Goal: Task Accomplishment & Management: Manage account settings

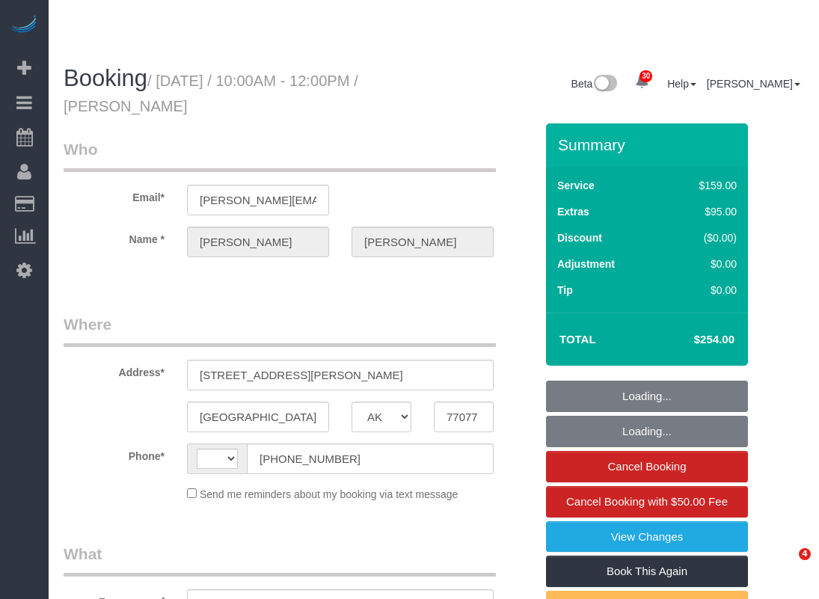
select select "[GEOGRAPHIC_DATA]"
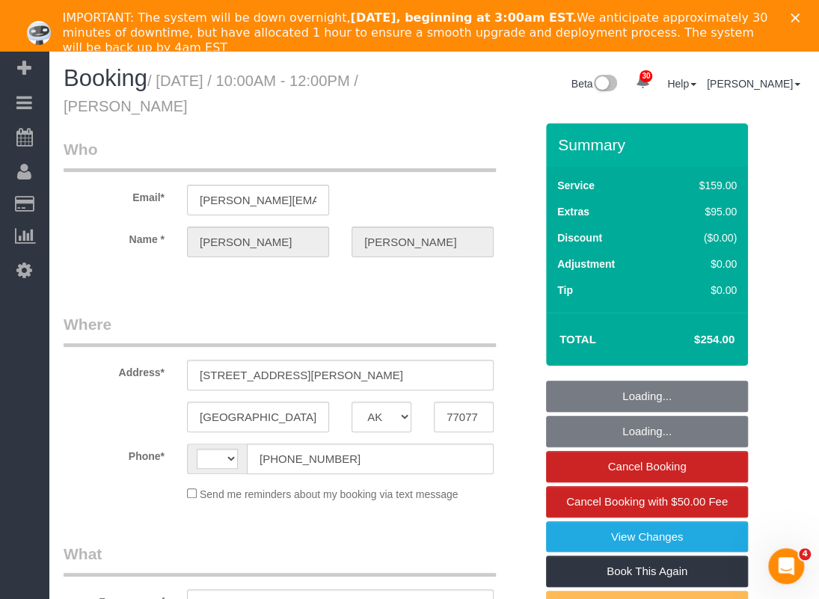
scroll to position [99, 0]
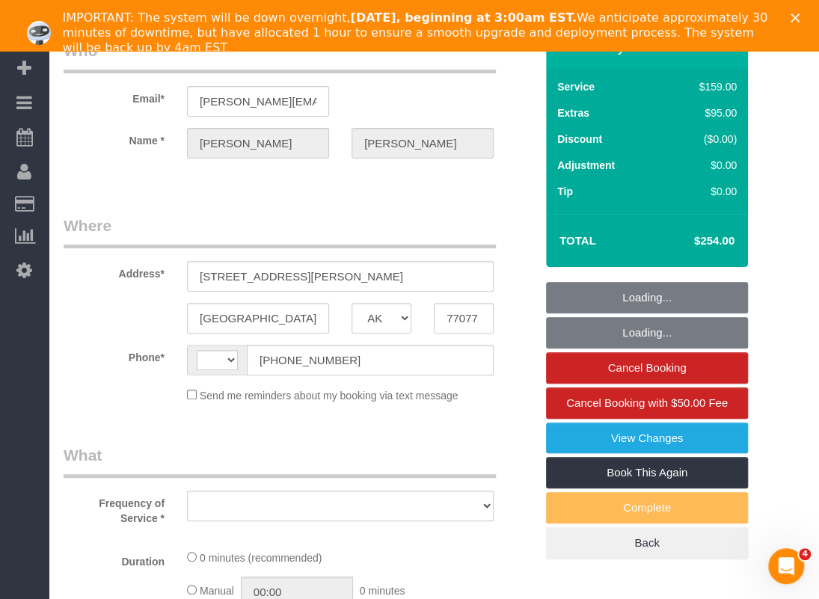
select select "string:fspay-7a1312a4-cfbc-4a2e-9f2a-d85a10c16d12"
select select "spot1"
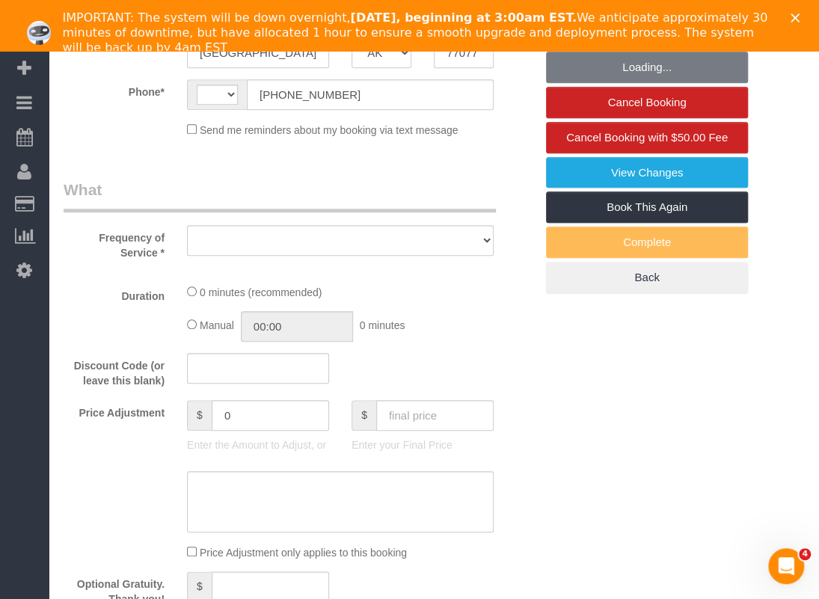
select select "spot22"
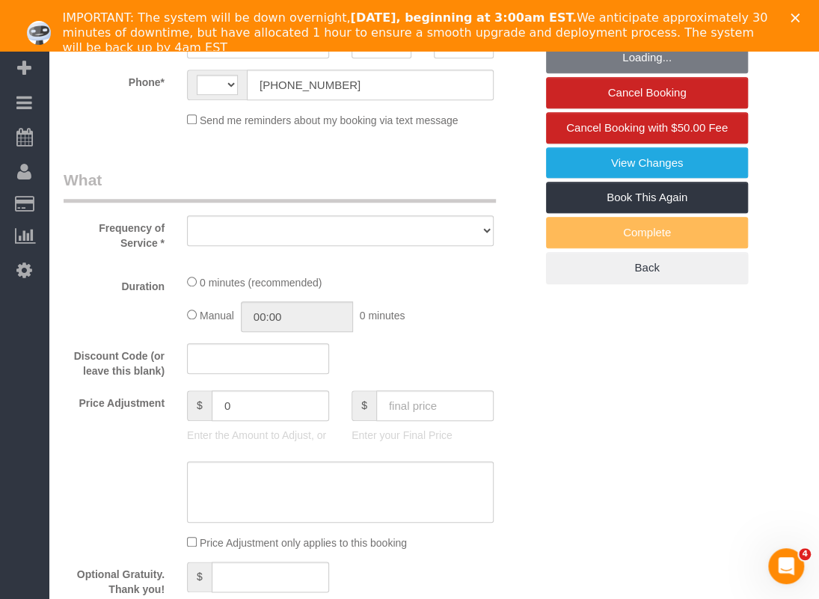
select select "string:[GEOGRAPHIC_DATA]"
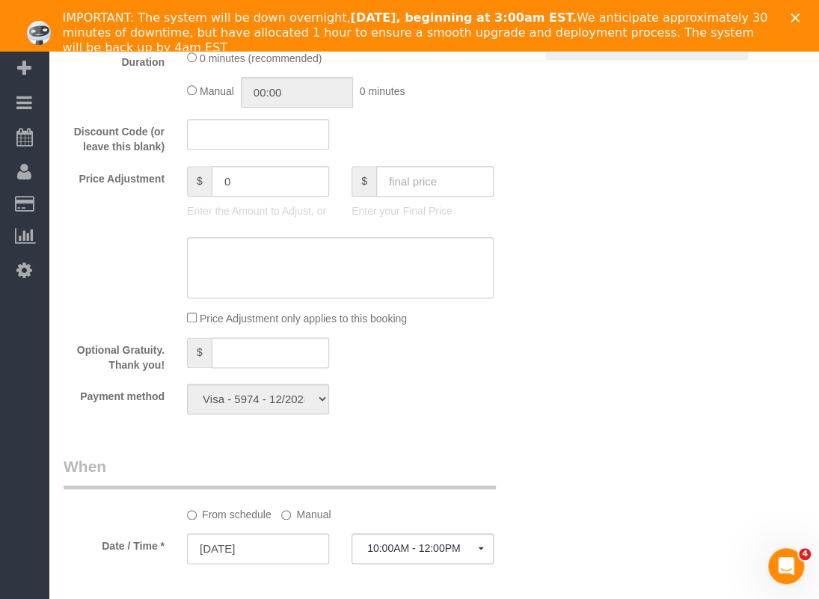
select select "object:1782"
select select "3"
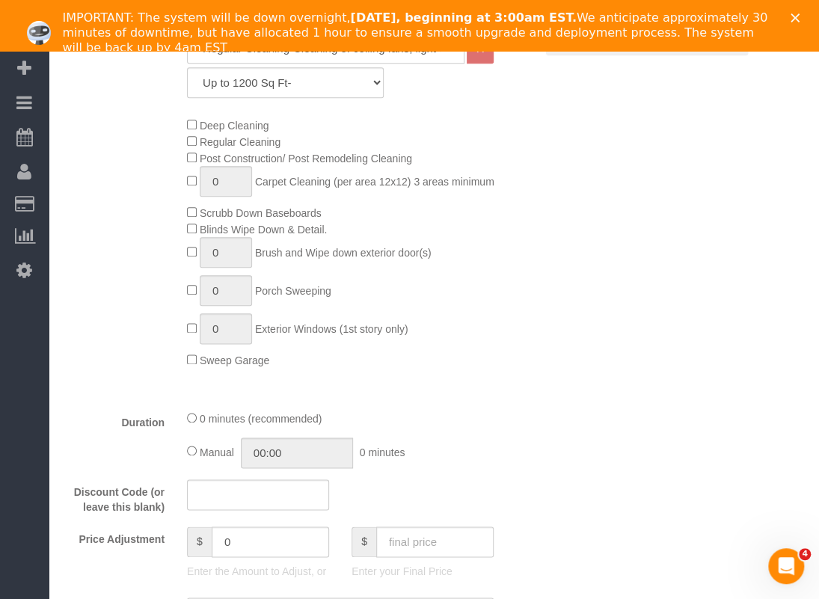
scroll to position [374, 0]
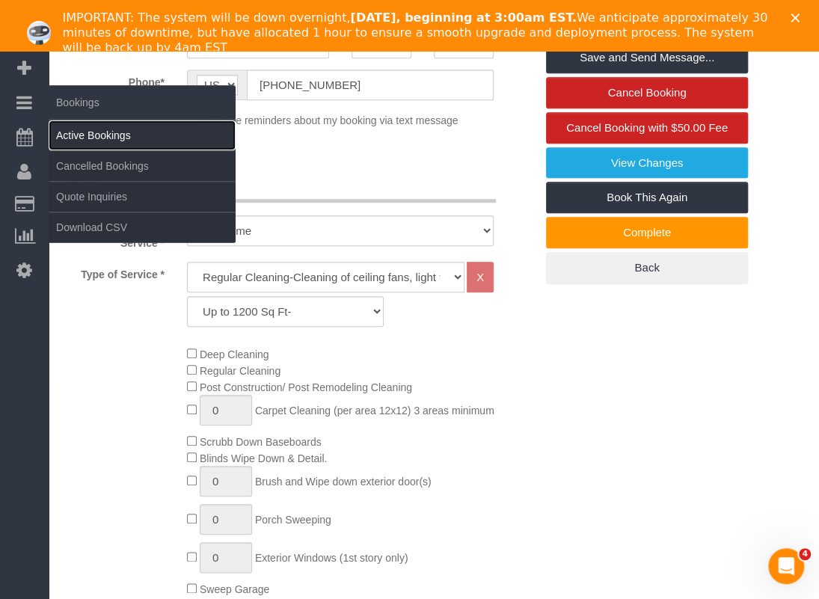
click at [75, 132] on link "Active Bookings" at bounding box center [142, 135] width 187 height 30
